Goal: Transaction & Acquisition: Purchase product/service

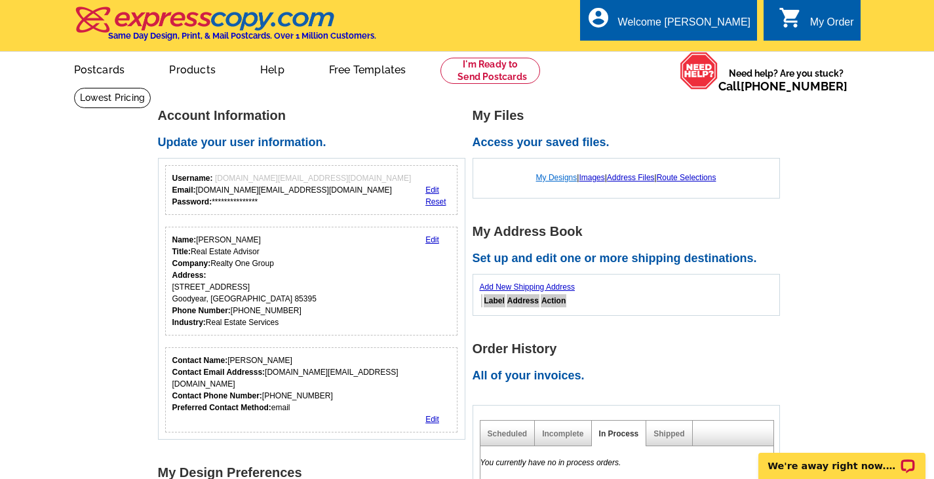
click at [550, 178] on link "My Designs" at bounding box center [556, 177] width 41 height 9
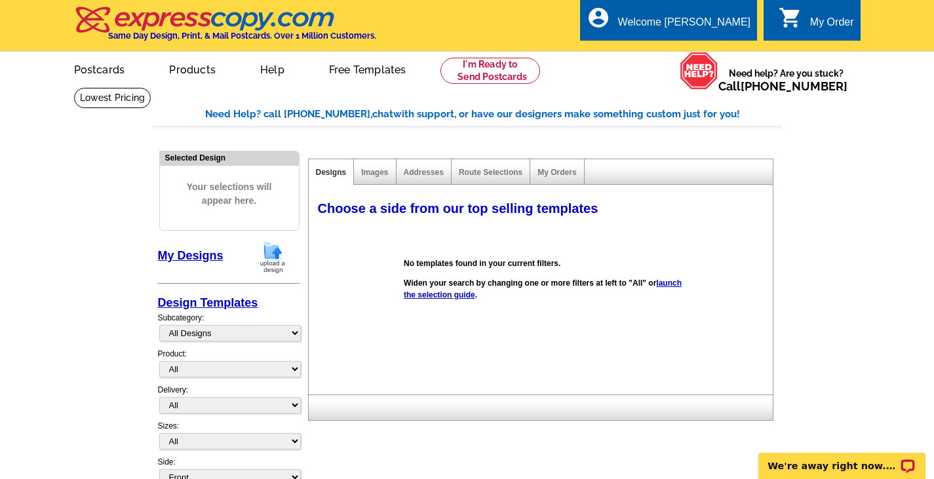
click at [275, 252] on img at bounding box center [273, 257] width 34 height 33
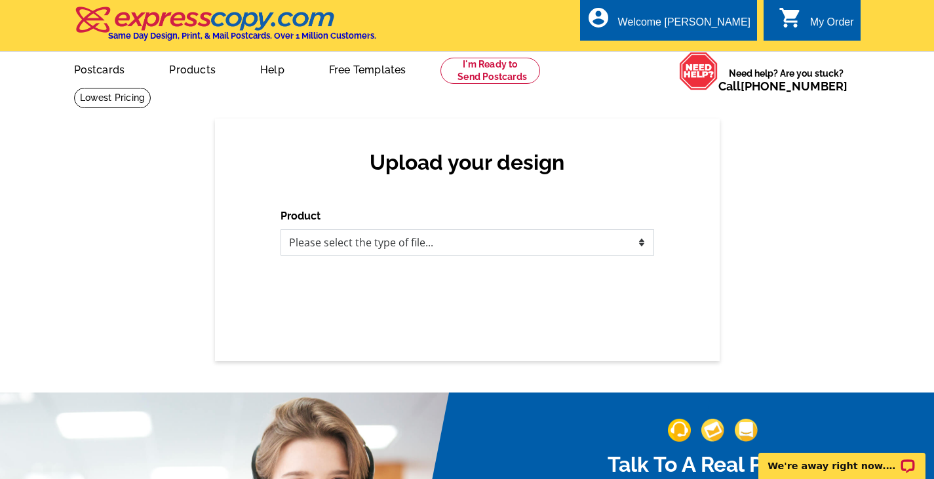
click at [499, 243] on select "Please select the type of file... Postcards Business Cards Letters and flyers G…" at bounding box center [468, 242] width 374 height 26
select select "2"
click at [281, 230] on select "Please select the type of file... Postcards Business Cards Letters and flyers G…" at bounding box center [468, 242] width 374 height 26
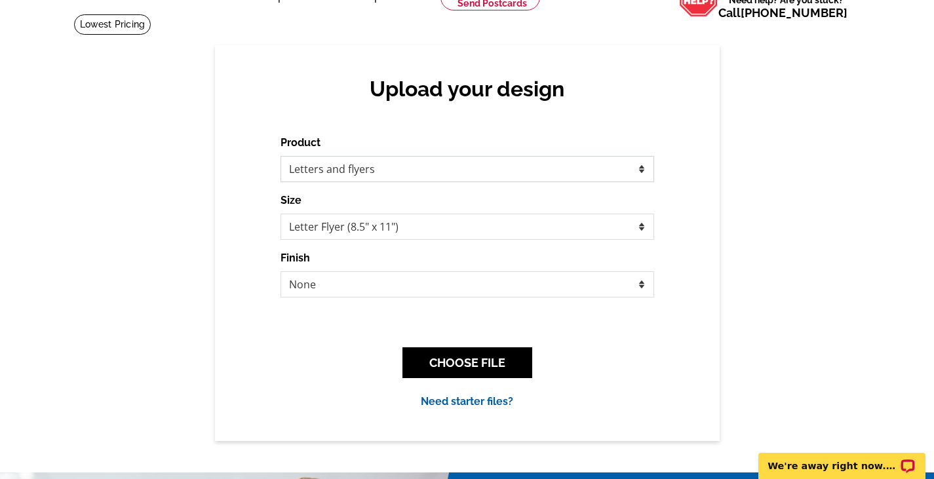
scroll to position [131, 0]
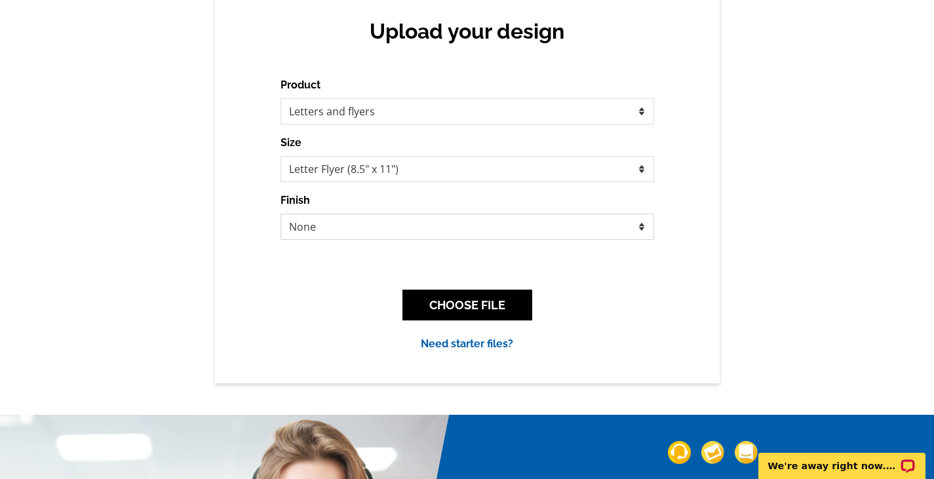
click at [395, 233] on select "None Envelope Mailer Bi-fold Mailer Tri-fold Mailer" at bounding box center [468, 227] width 374 height 26
click at [281, 214] on select "None Envelope Mailer Bi-fold Mailer Tri-fold Mailer" at bounding box center [468, 227] width 374 height 26
click at [341, 222] on select "None Envelope Mailer Bi-fold Mailer Tri-fold Mailer" at bounding box center [468, 227] width 374 height 26
select select "2"
click at [281, 214] on select "None Envelope Mailer Bi-fold Mailer Tri-fold Mailer" at bounding box center [468, 227] width 374 height 26
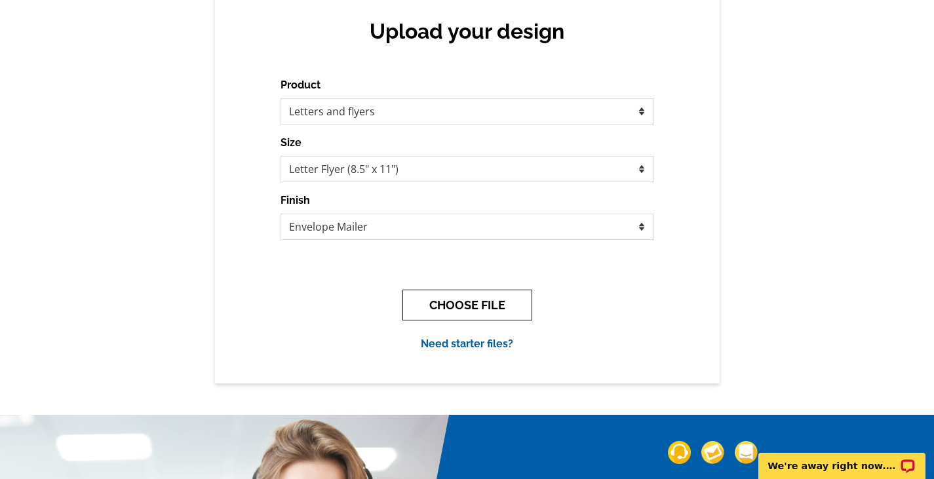
click at [458, 305] on button "CHOOSE FILE" at bounding box center [468, 305] width 130 height 31
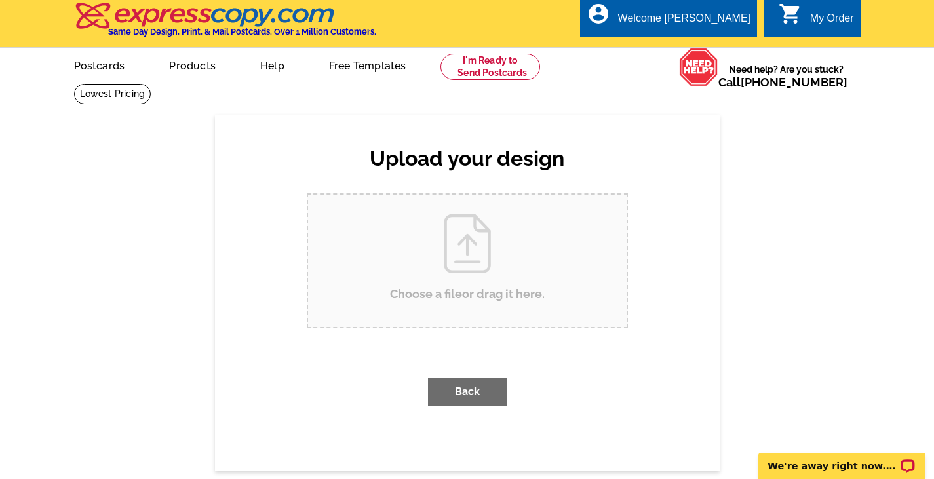
scroll to position [0, 0]
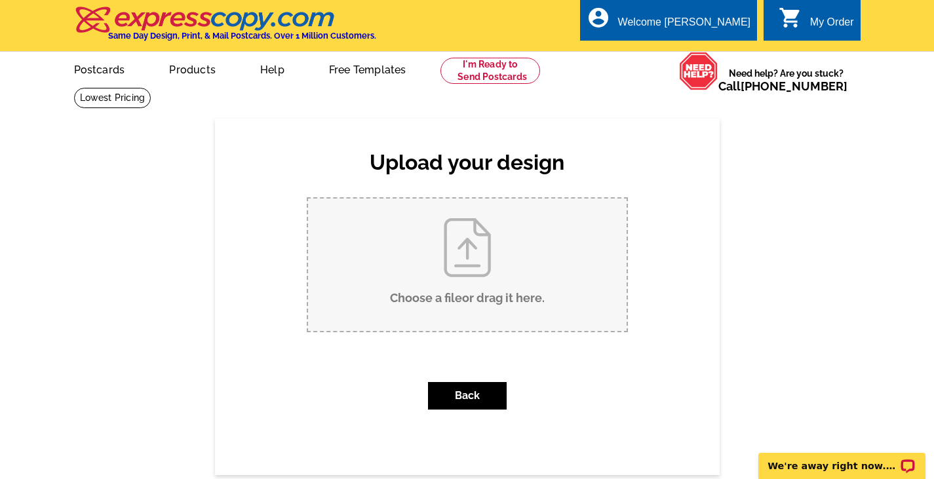
click at [461, 265] on input "Choose a file or drag it here ." at bounding box center [467, 265] width 319 height 132
type input "C:\fakepath\Forclosure Mailer.pdf"
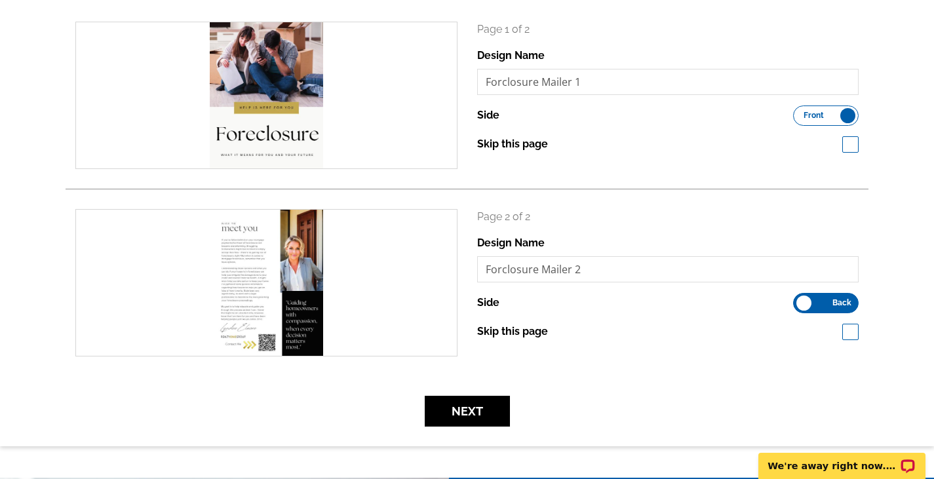
scroll to position [197, 0]
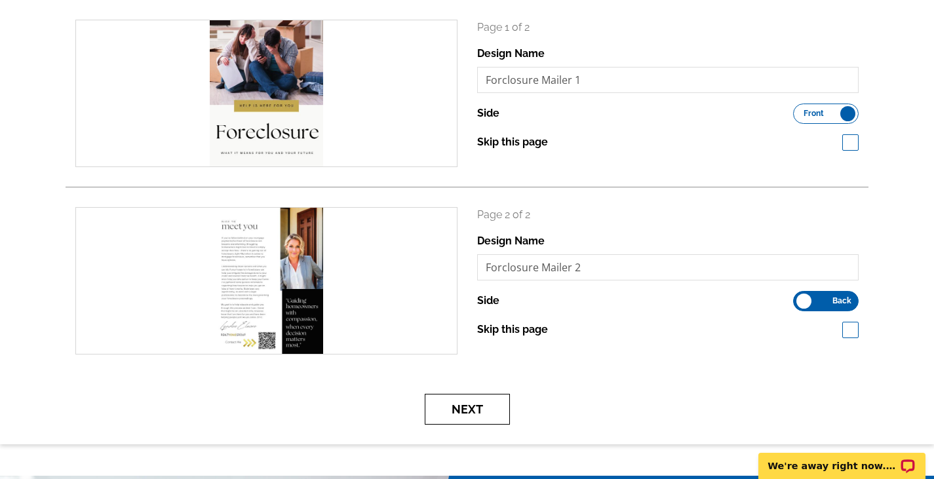
click at [471, 406] on button "Next" at bounding box center [467, 409] width 85 height 31
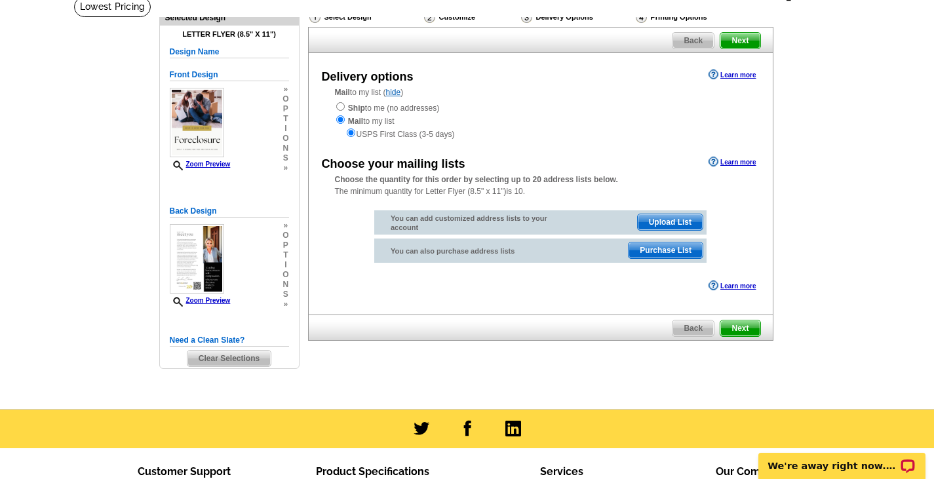
scroll to position [66, 0]
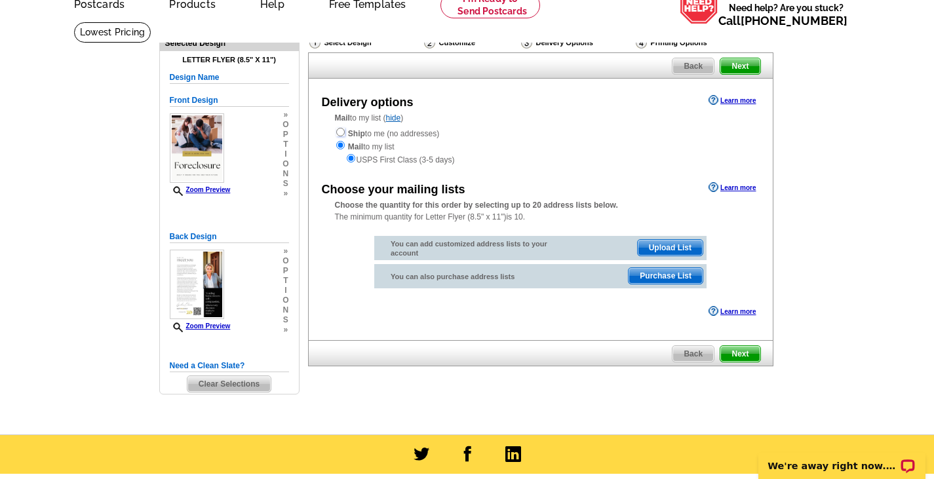
click at [342, 133] on input "radio" at bounding box center [340, 132] width 9 height 9
radio input "true"
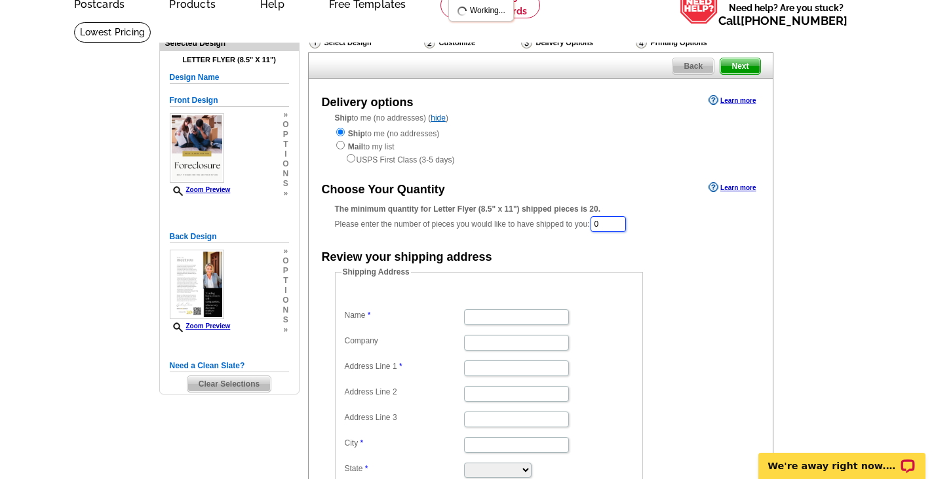
drag, startPoint x: 611, startPoint y: 227, endPoint x: 585, endPoint y: 226, distance: 25.6
click at [585, 226] on div "The minimum quantity for Letter Flyer (8.5" x 11") shipped pieces is 20. Please…" at bounding box center [541, 218] width 412 height 30
type input "50"
click at [705, 286] on form "Shipping Address Name Company Address Line 1 Address Line 2 Address Line 3 City…" at bounding box center [541, 395] width 412 height 256
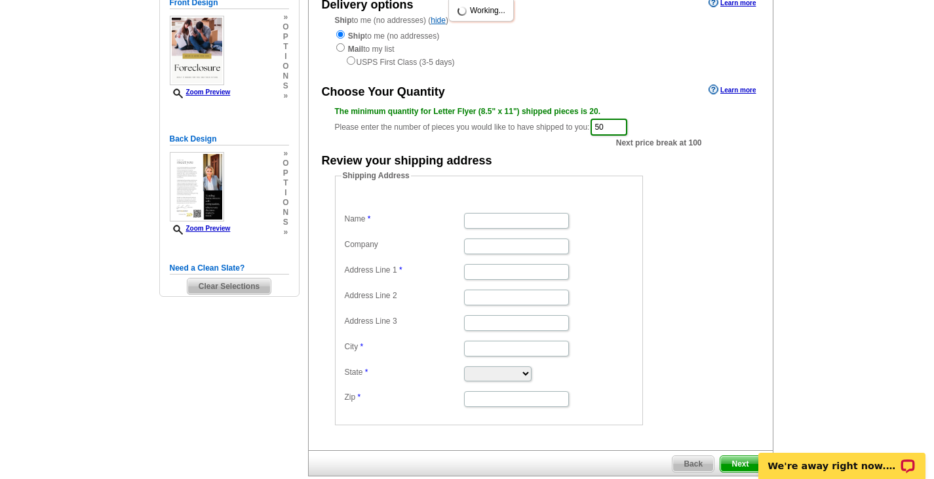
scroll to position [131, 0]
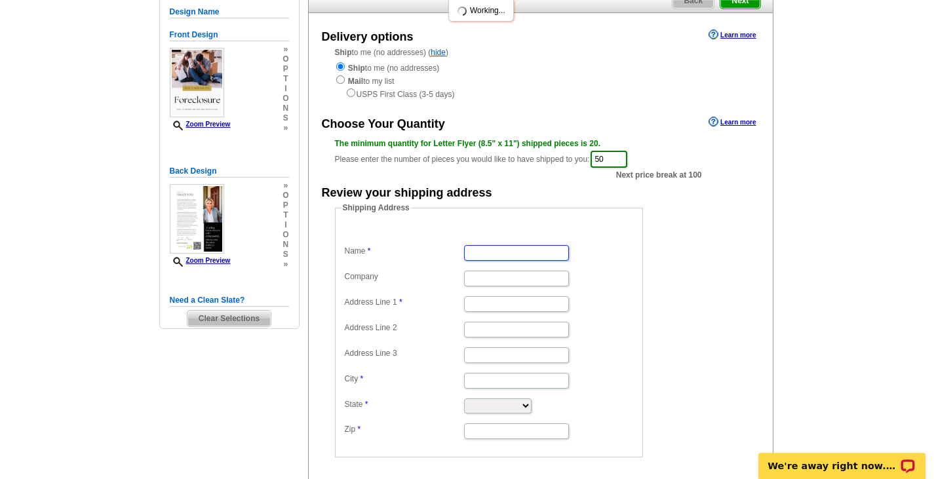
click at [514, 255] on input "Name" at bounding box center [516, 253] width 105 height 16
type input "Lyndee Elmore"
type input "Realty One Group"
type input "2950 N Litchfield Road"
type input "Goodyear"
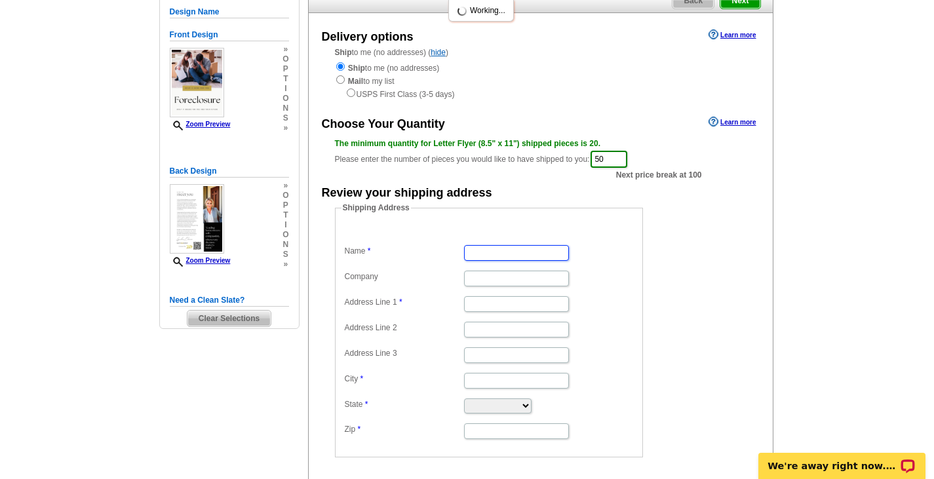
type input "Goodyear"
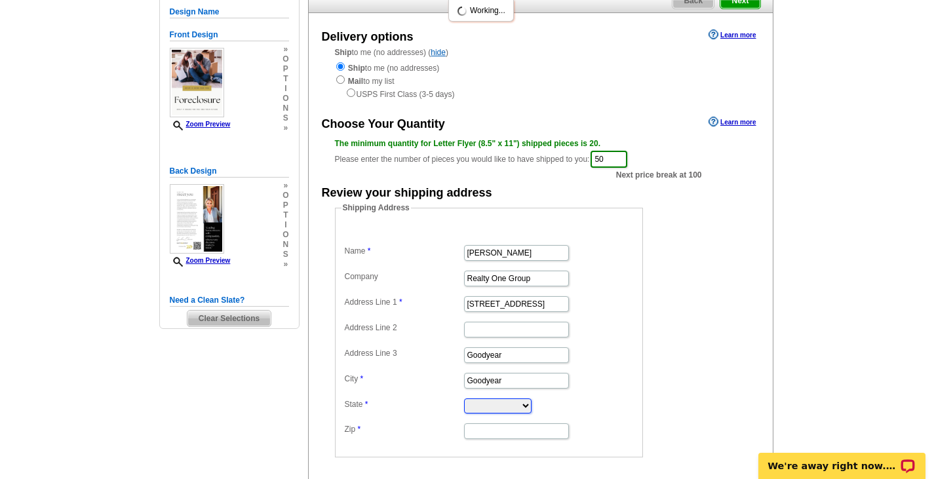
select select "AZ"
type input "85395"
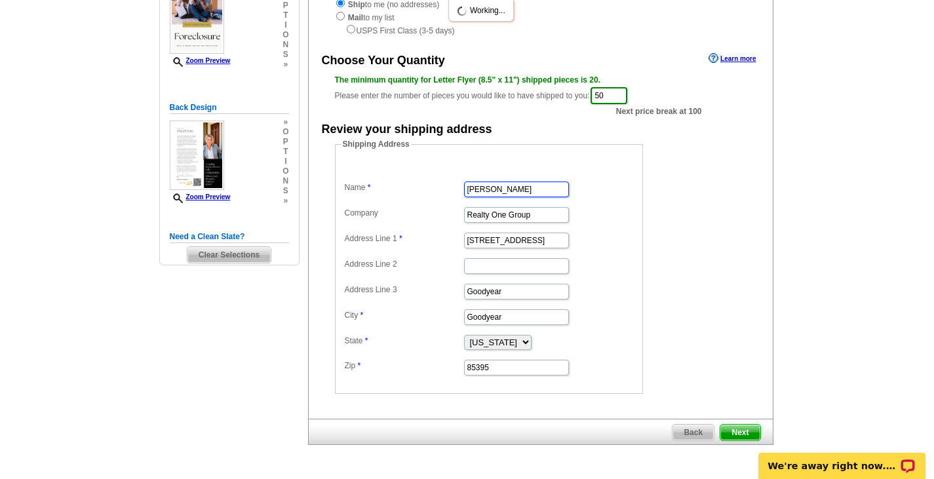
scroll to position [197, 0]
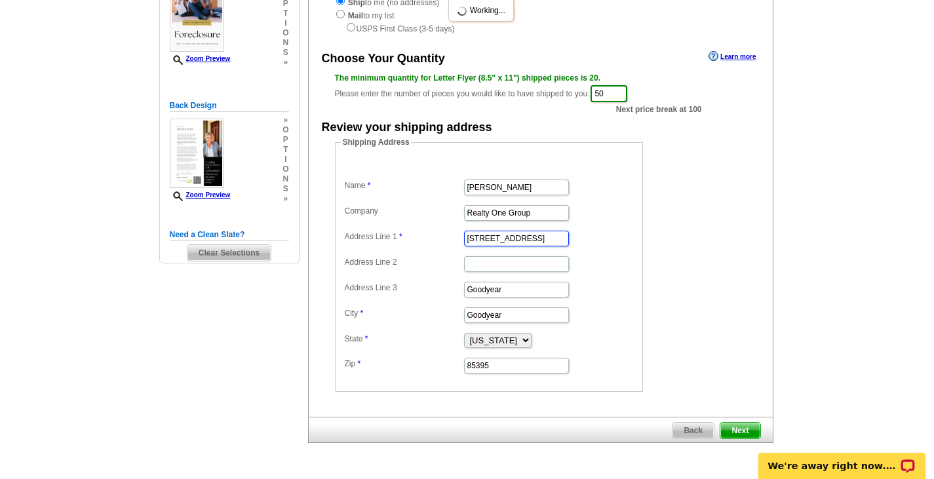
drag, startPoint x: 549, startPoint y: 242, endPoint x: 448, endPoint y: 240, distance: 101.6
click at [448, 240] on dl "Name Lyndee Elmore Company Realty One Group Address Line 1 2950 N Litchfield Ro…" at bounding box center [489, 267] width 295 height 216
type input "3203 North Evergreen St"
click at [507, 294] on input "Buckeye" at bounding box center [516, 290] width 105 height 16
click at [437, 291] on dl "Name Lyndee Elmore Company Realty One Group Address Line 1 3203 North Evergreen…" at bounding box center [489, 267] width 295 height 216
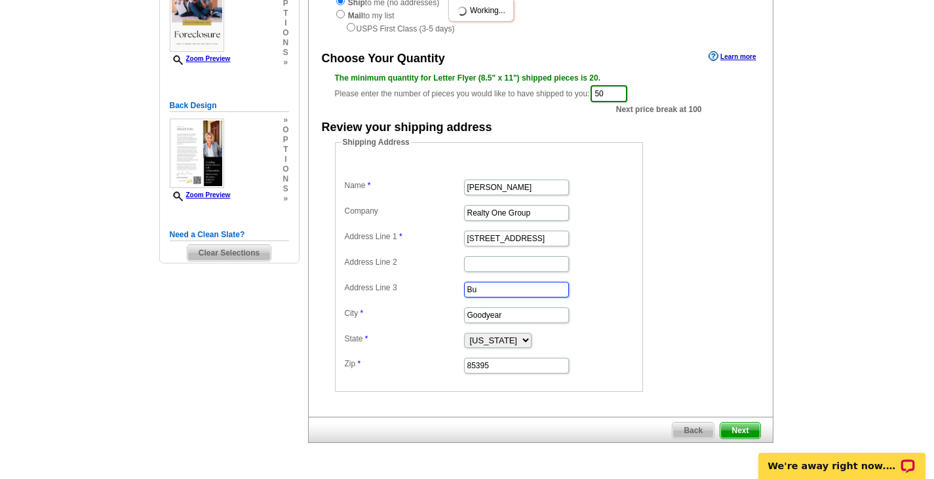
type input "B"
drag, startPoint x: 505, startPoint y: 317, endPoint x: 455, endPoint y: 325, distance: 50.4
click at [455, 325] on dd "Goodyear" at bounding box center [489, 314] width 295 height 20
type input "Buckeye"
type input "85396"
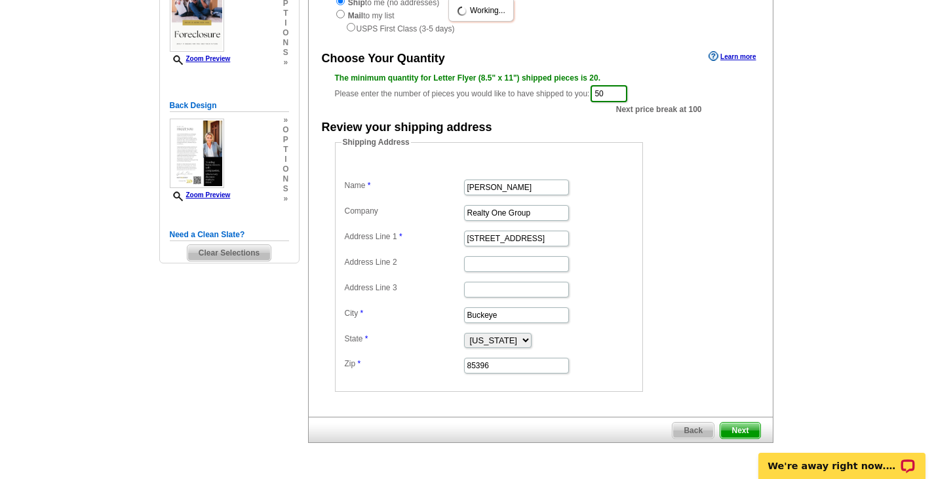
click at [620, 334] on dd "Alabama Alaska Arizona Arkansas California Colorado Connecticut District of Col…" at bounding box center [489, 340] width 295 height 20
click at [744, 429] on span "Next" at bounding box center [739, 431] width 39 height 16
